Goal: Task Accomplishment & Management: Manage account settings

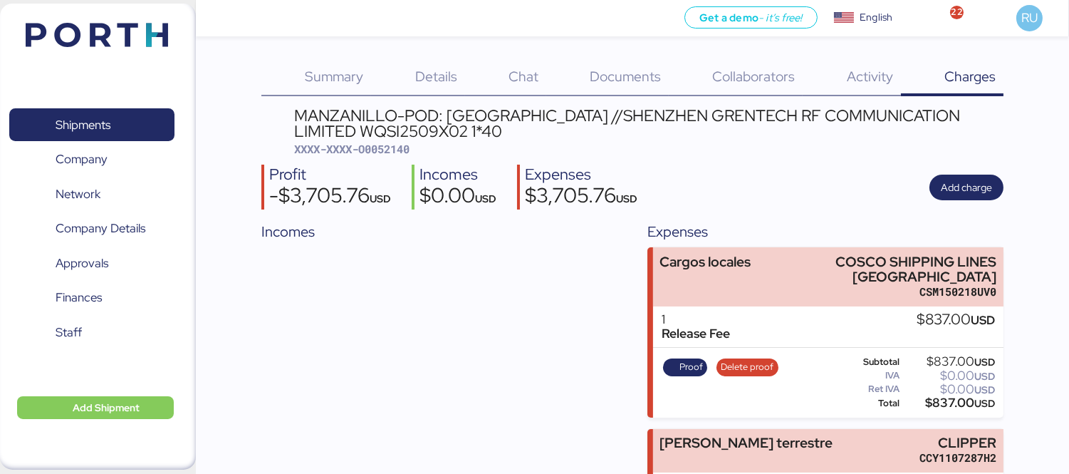
click at [93, 38] on img at bounding box center [97, 35] width 142 height 24
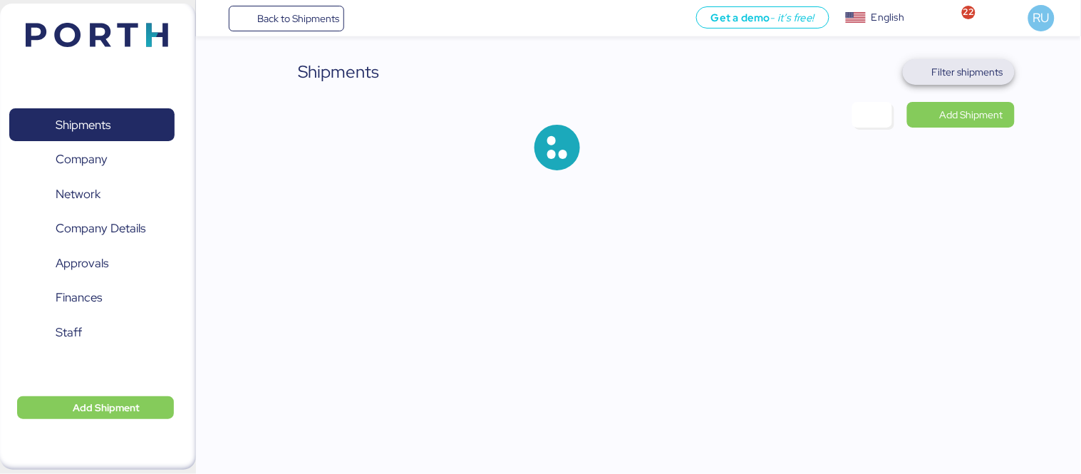
click at [982, 66] on span "Filter shipments" at bounding box center [967, 71] width 71 height 17
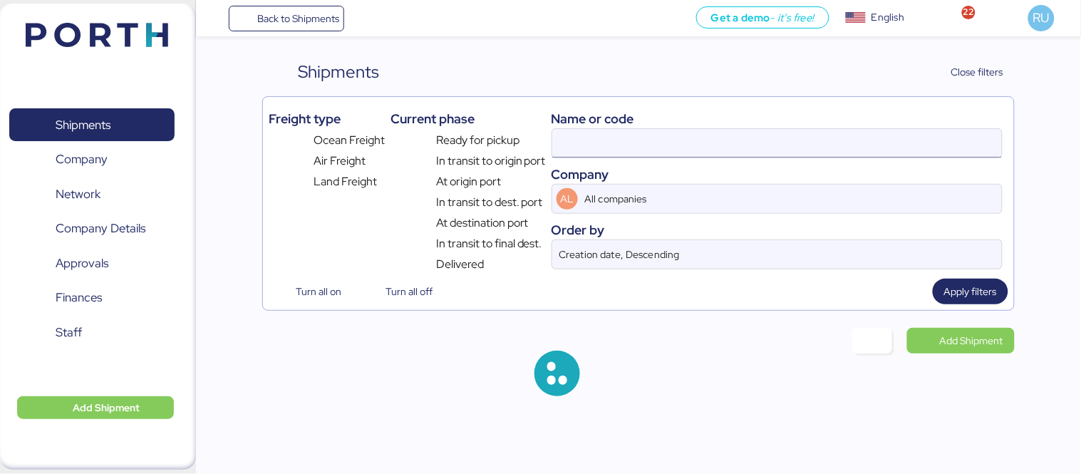
click at [599, 130] on div "Name or code Company AL All companies Order by Creation date, Descending" at bounding box center [776, 188] width 451 height 170
click at [603, 136] on input at bounding box center [777, 143] width 450 height 28
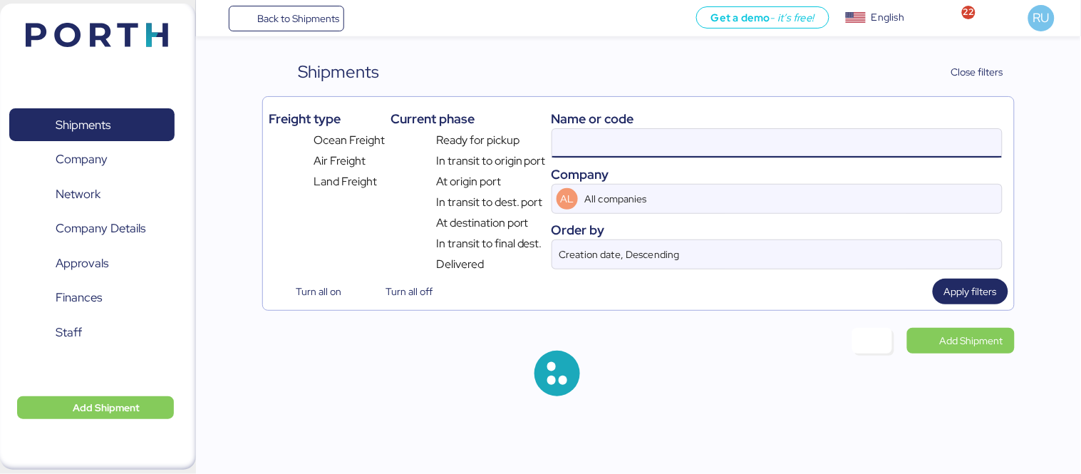
paste input "O0052077"
type input "O0052077"
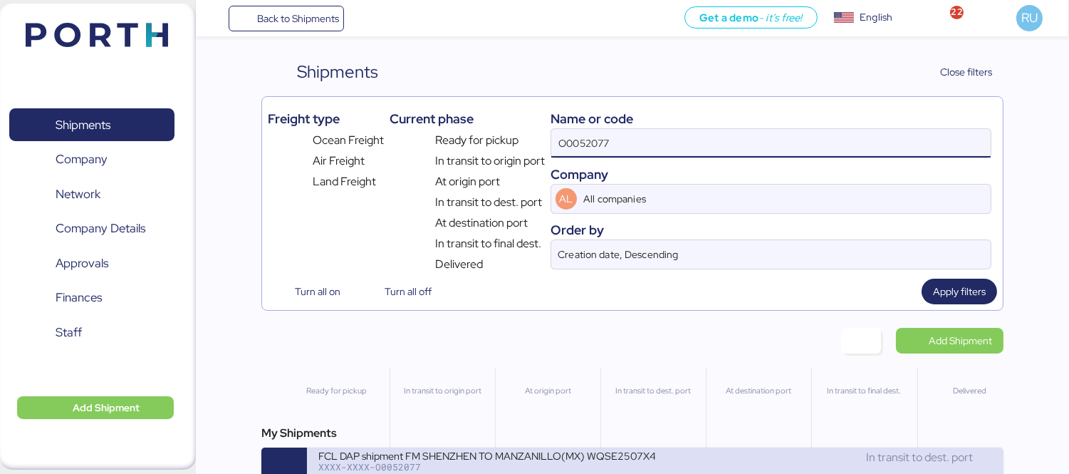
click at [604, 456] on div "FCL DAP shipment FM SHENZHEN TO MANZANILLO(MX) WQSE2507X47" at bounding box center [486, 455] width 337 height 12
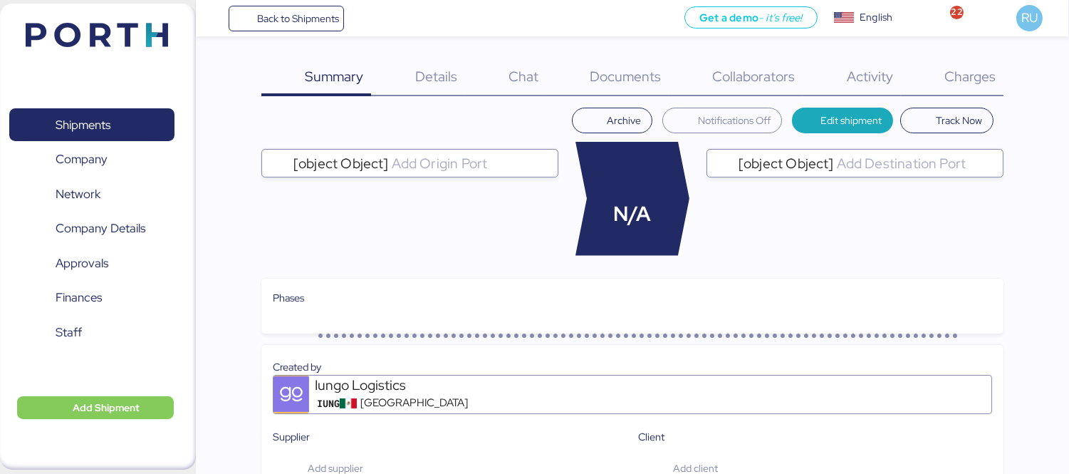
click at [628, 63] on div "Documents 0" at bounding box center [607, 77] width 123 height 37
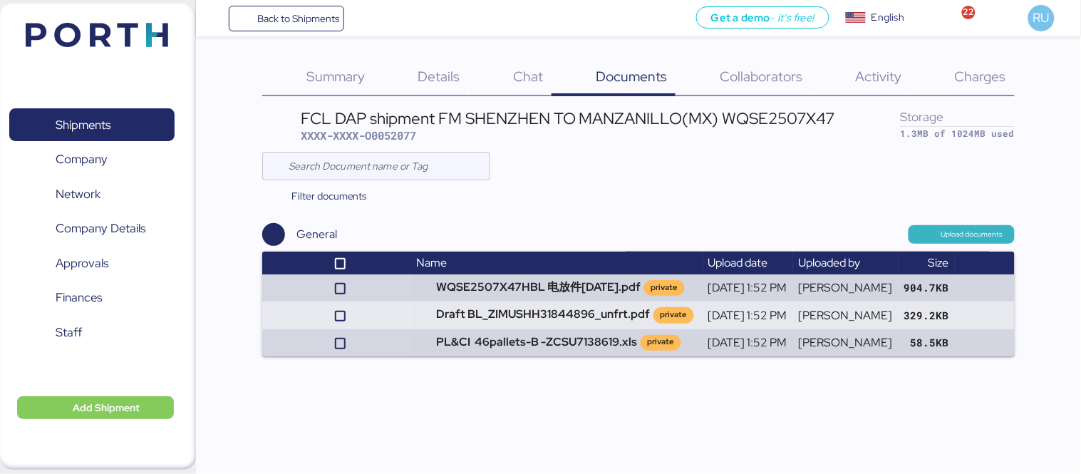
click at [948, 230] on span "Upload documents" at bounding box center [972, 234] width 62 height 13
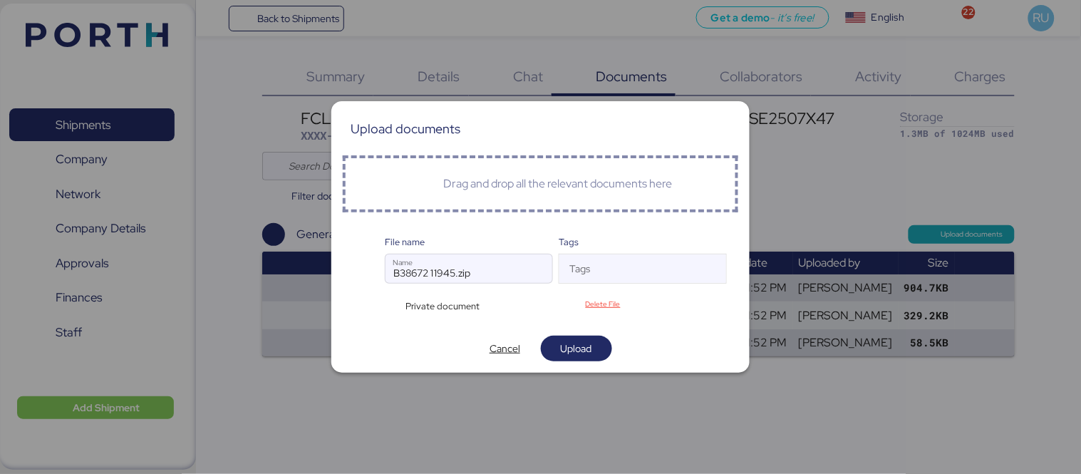
click at [393, 304] on div "Private document" at bounding box center [440, 306] width 110 height 14
click at [577, 343] on span "Upload" at bounding box center [576, 348] width 31 height 17
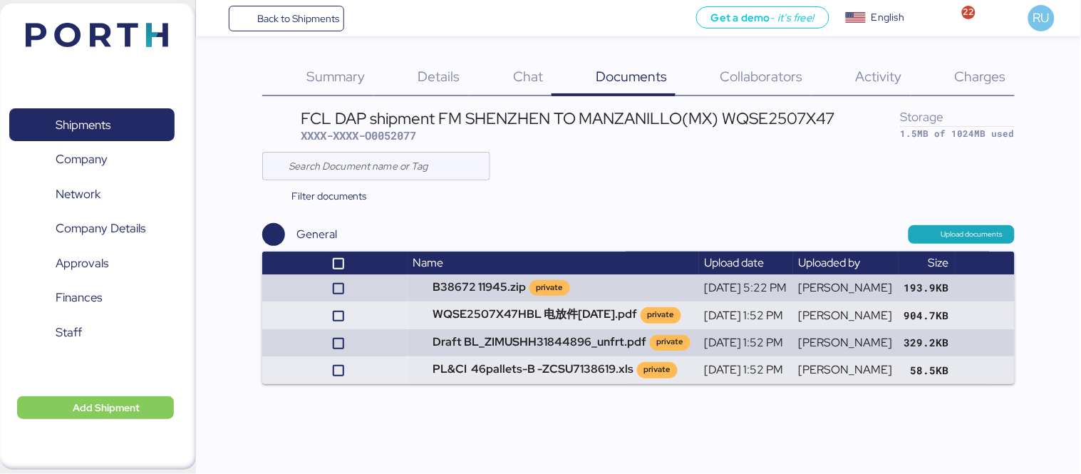
click at [147, 37] on img at bounding box center [97, 35] width 142 height 24
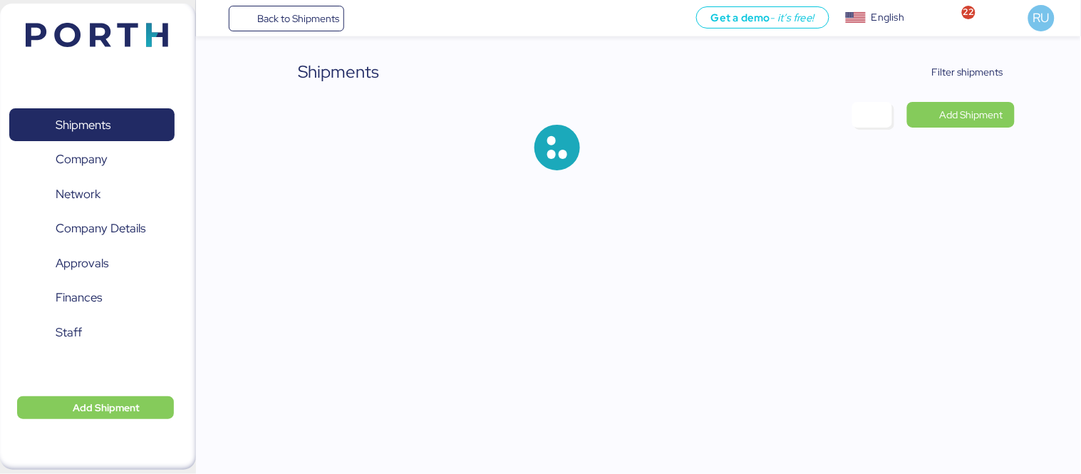
click at [945, 86] on div "Shipments Filter shipments Add Shipment" at bounding box center [638, 126] width 752 height 134
click at [935, 65] on span "Filter shipments" at bounding box center [967, 71] width 71 height 17
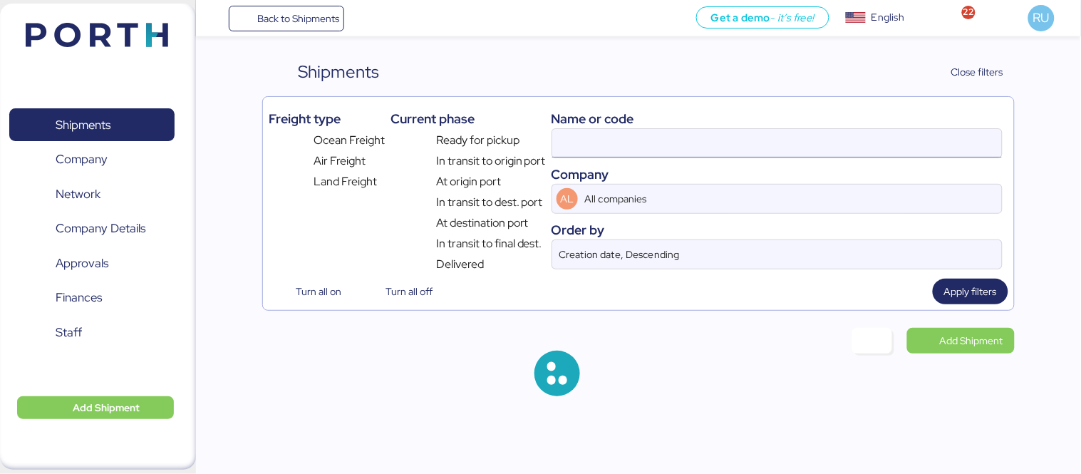
click at [691, 157] on input at bounding box center [777, 143] width 450 height 28
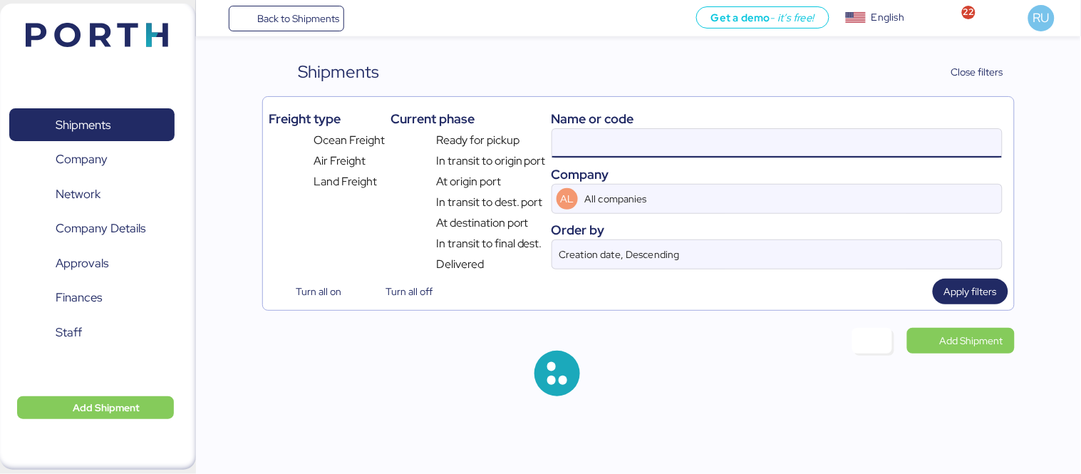
paste input "O0052091"
type input "O0052091"
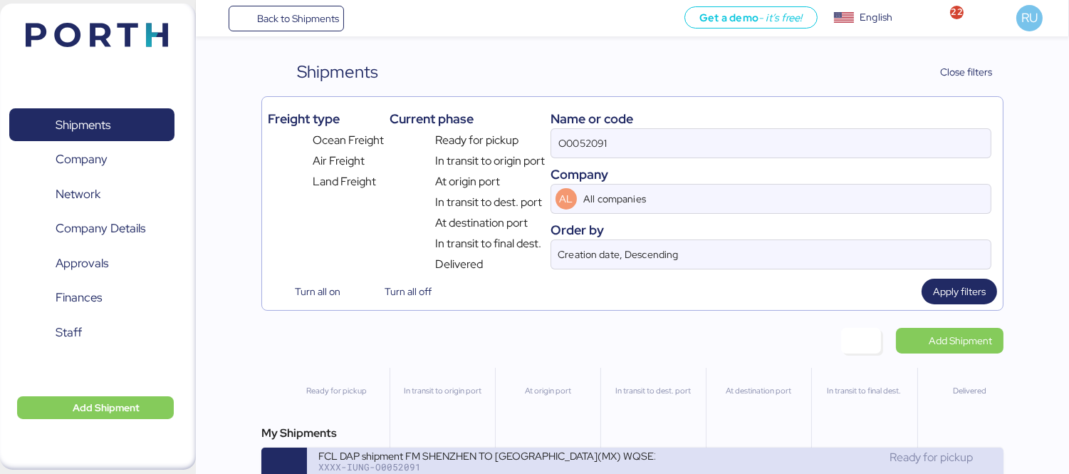
click at [648, 453] on div "FCL DAP shipment FM SHENZHEN TO [GEOGRAPHIC_DATA](MX) WQSE2508X08" at bounding box center [486, 455] width 337 height 12
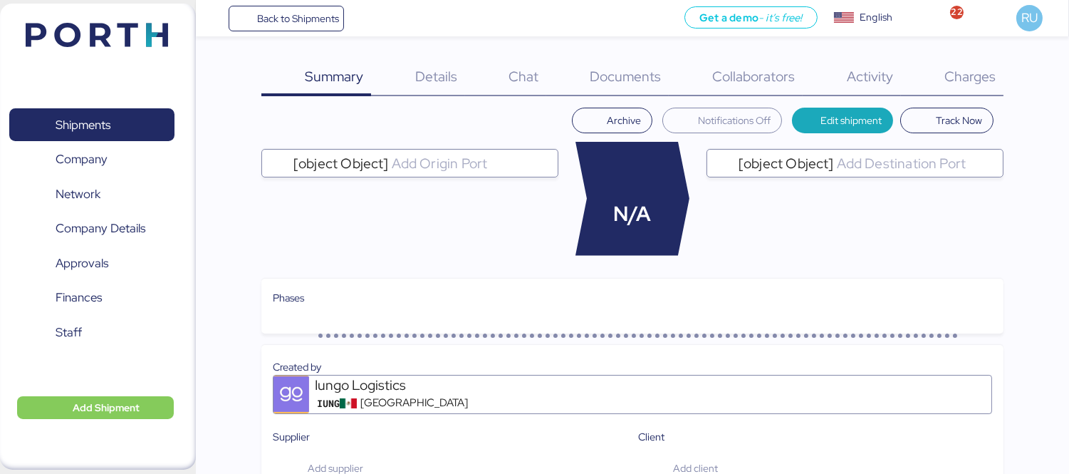
click at [611, 71] on span "Documents" at bounding box center [625, 76] width 71 height 19
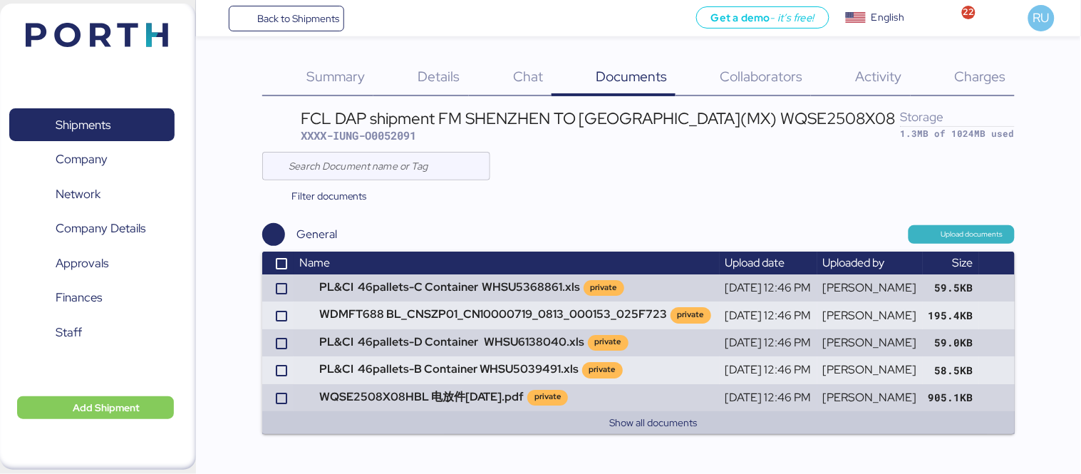
click at [964, 232] on span "Upload documents" at bounding box center [972, 234] width 62 height 13
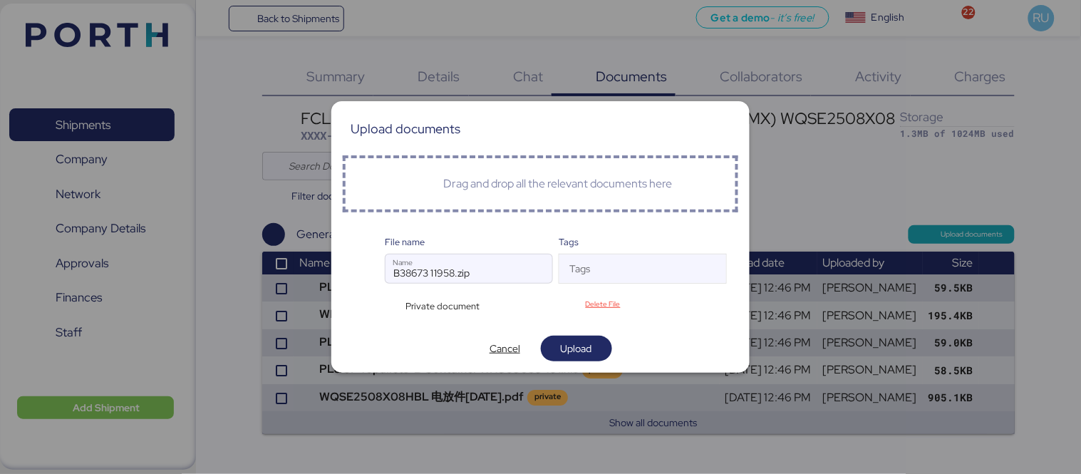
click at [393, 304] on div "Private document" at bounding box center [440, 306] width 110 height 14
click at [573, 350] on span "Upload" at bounding box center [576, 348] width 31 height 17
